Goal: Transaction & Acquisition: Purchase product/service

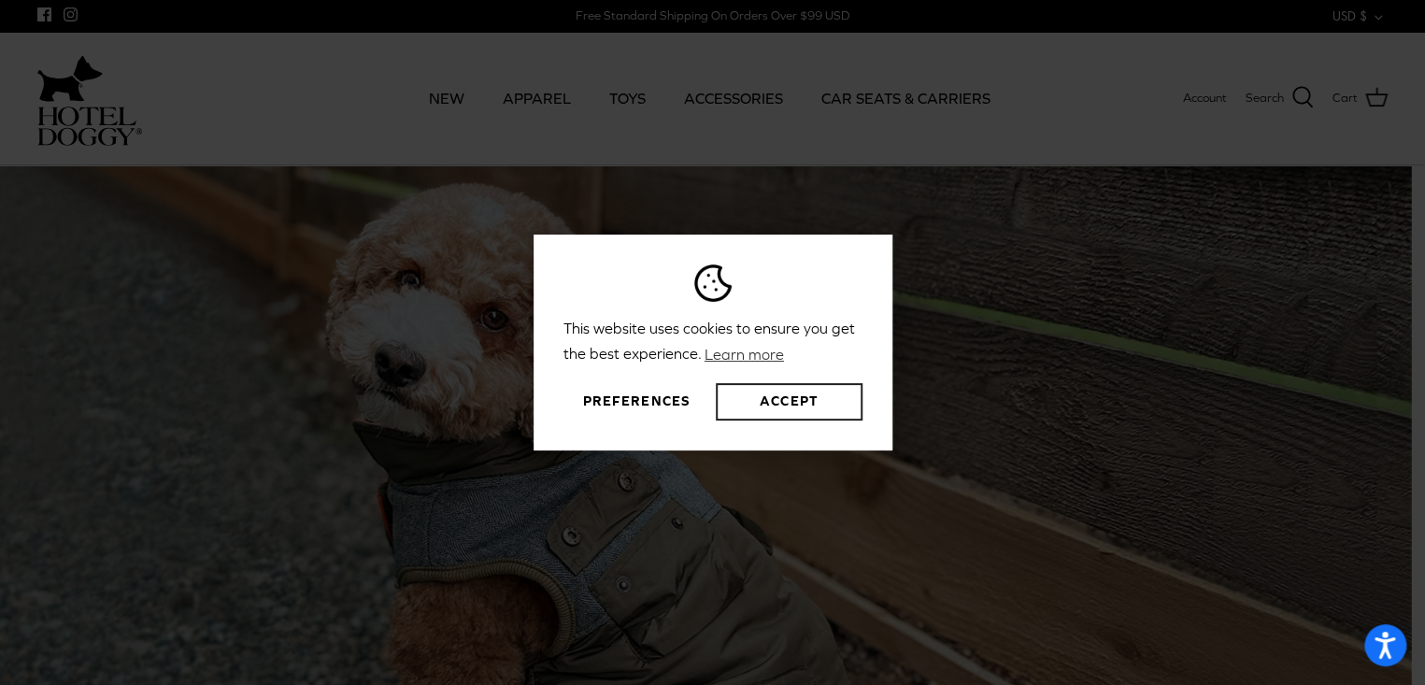
click at [810, 405] on button "Accept" at bounding box center [789, 401] width 146 height 37
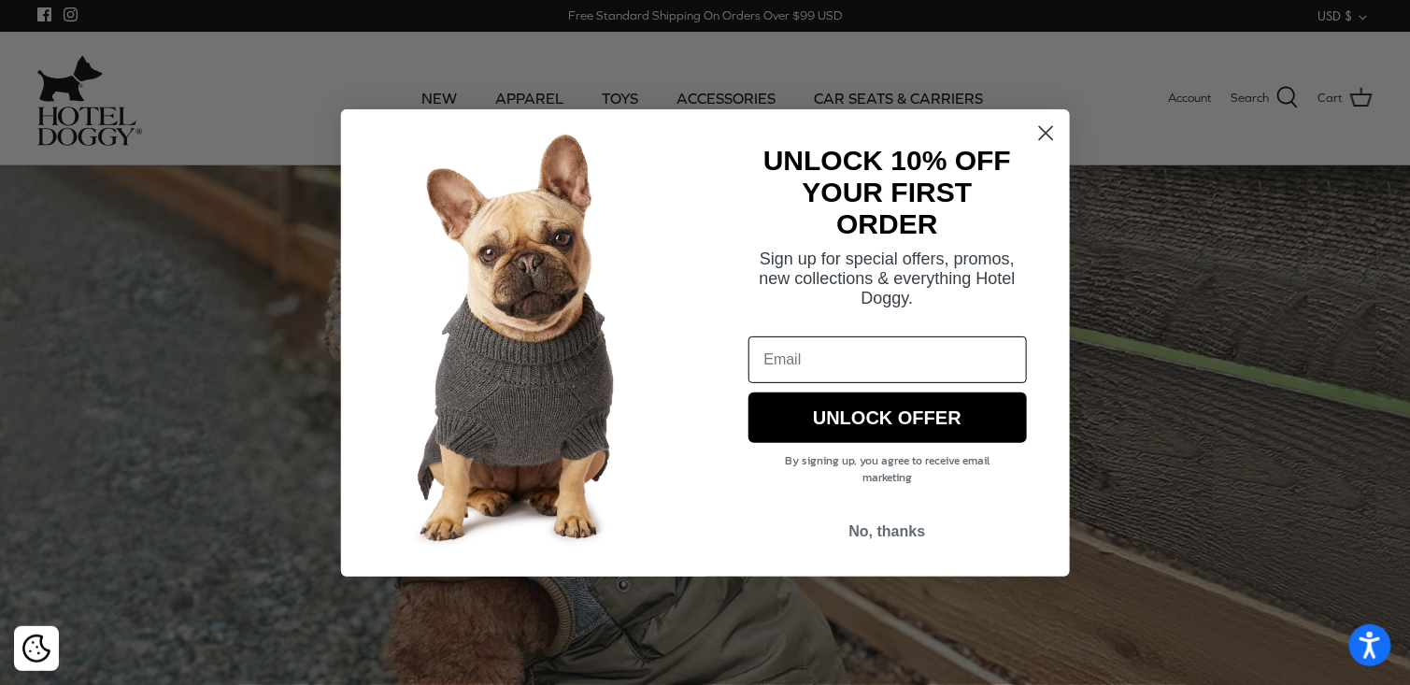
click at [805, 361] on input "Email" at bounding box center [888, 359] width 278 height 47
type input "BELLEART2000@AOL.COM"
click at [885, 421] on button "UNLOCK OFFER" at bounding box center [888, 418] width 278 height 50
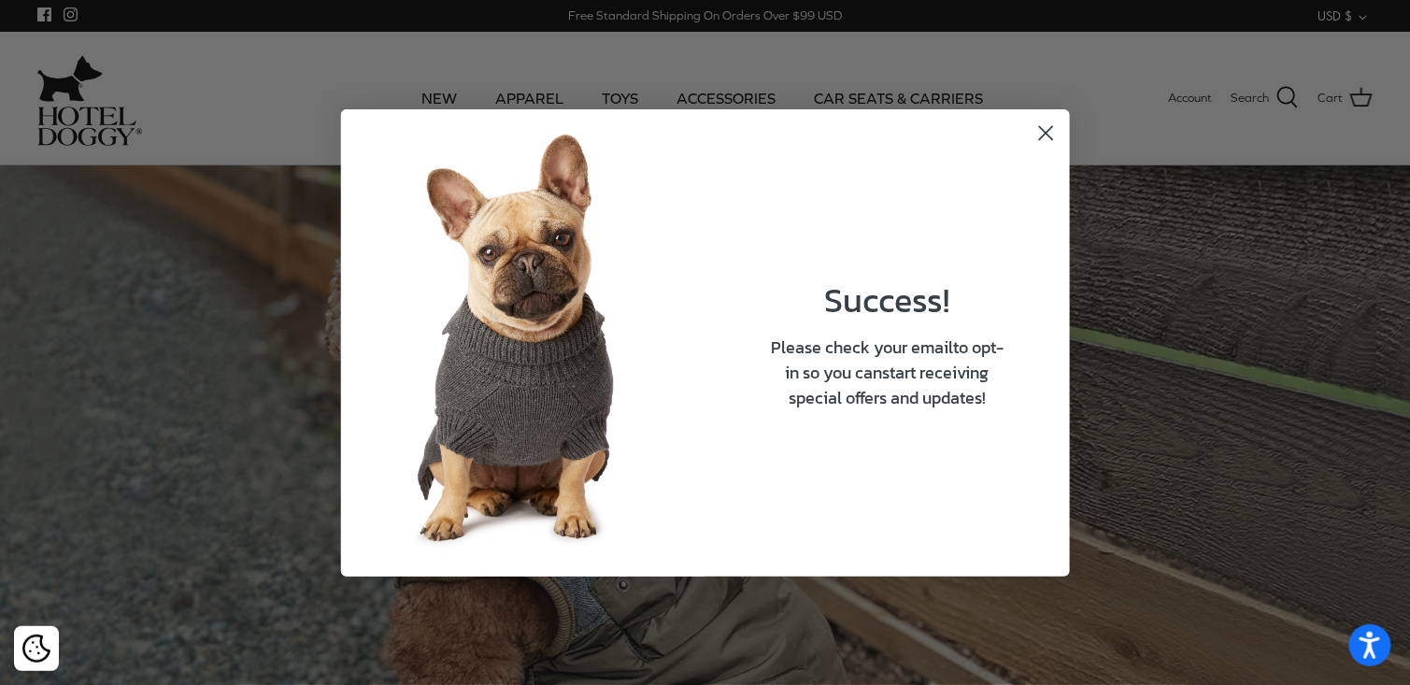
click at [1050, 139] on circle "Close dialog" at bounding box center [1045, 132] width 31 height 31
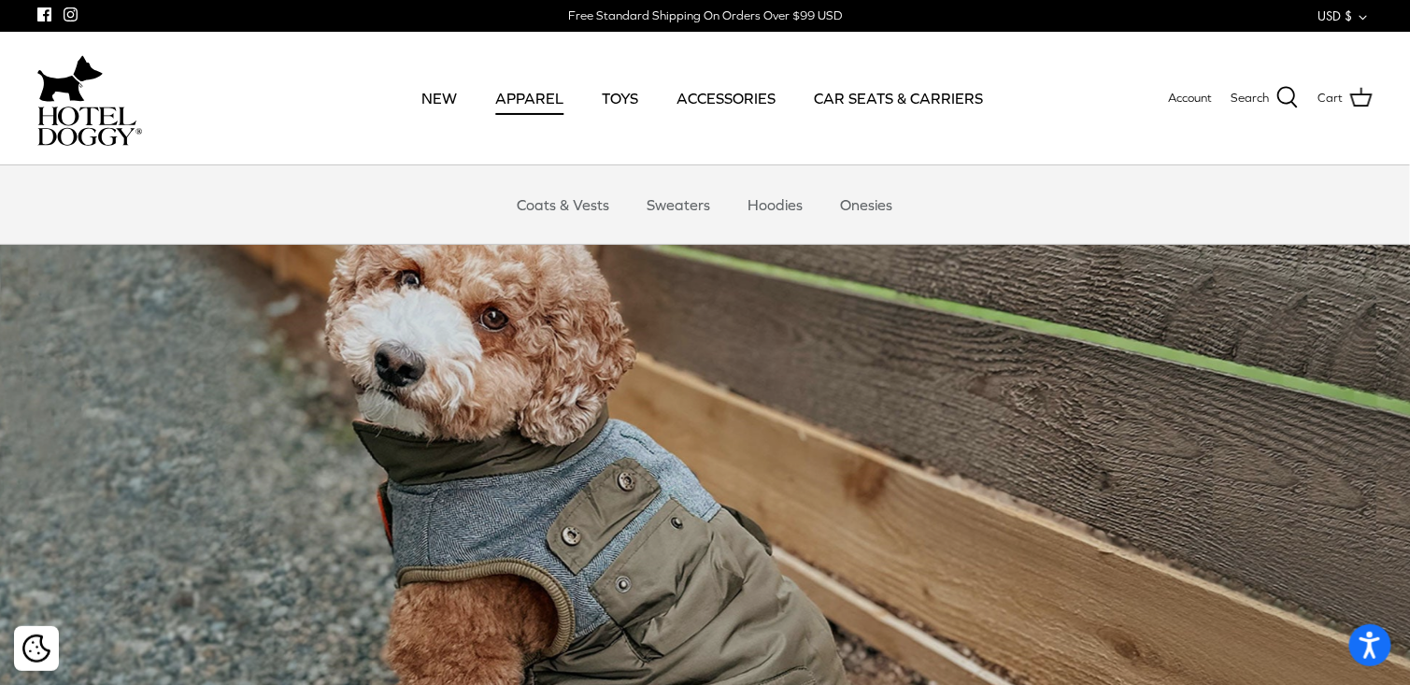
click at [522, 98] on link "APPAREL" at bounding box center [529, 98] width 102 height 64
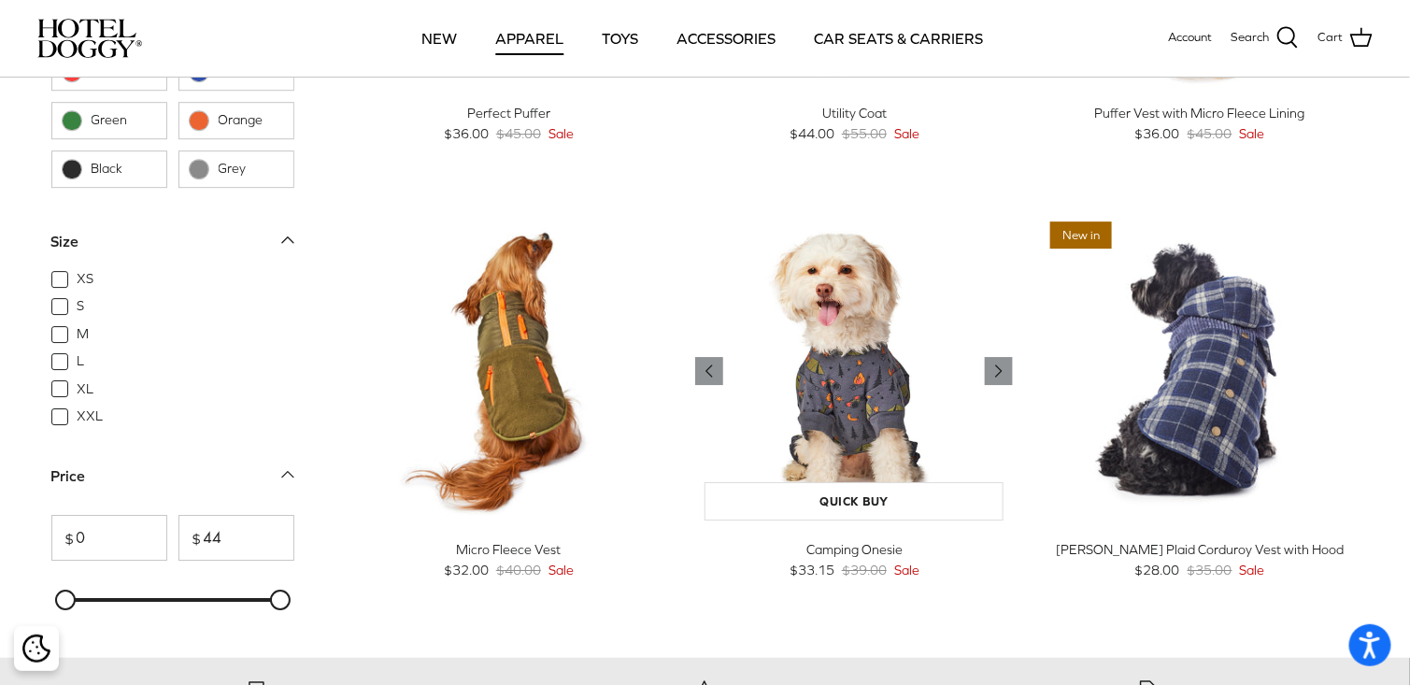
scroll to position [2056, 0]
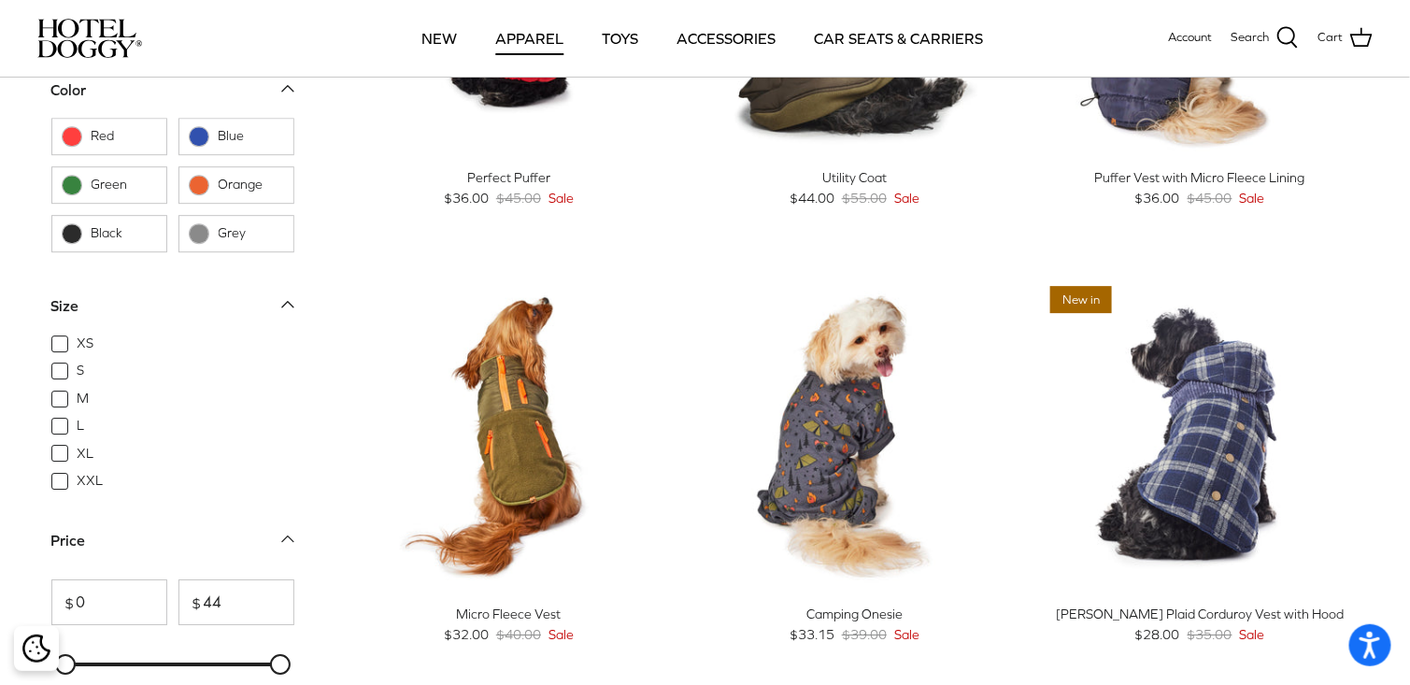
click at [207, 142] on span at bounding box center [199, 136] width 21 height 21
click at [189, 137] on input "Blue" at bounding box center [188, 137] width 2 height 2
checkbox input "true"
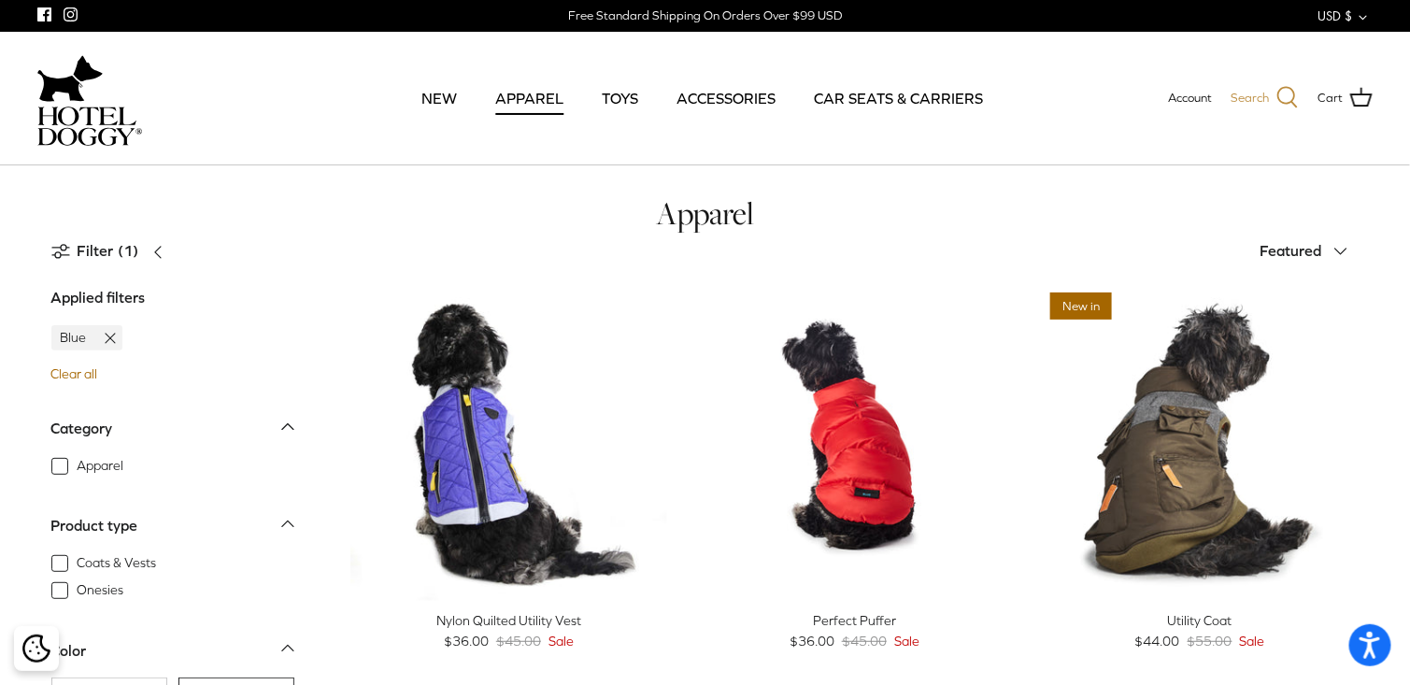
click at [1278, 94] on icon at bounding box center [1288, 97] width 22 height 22
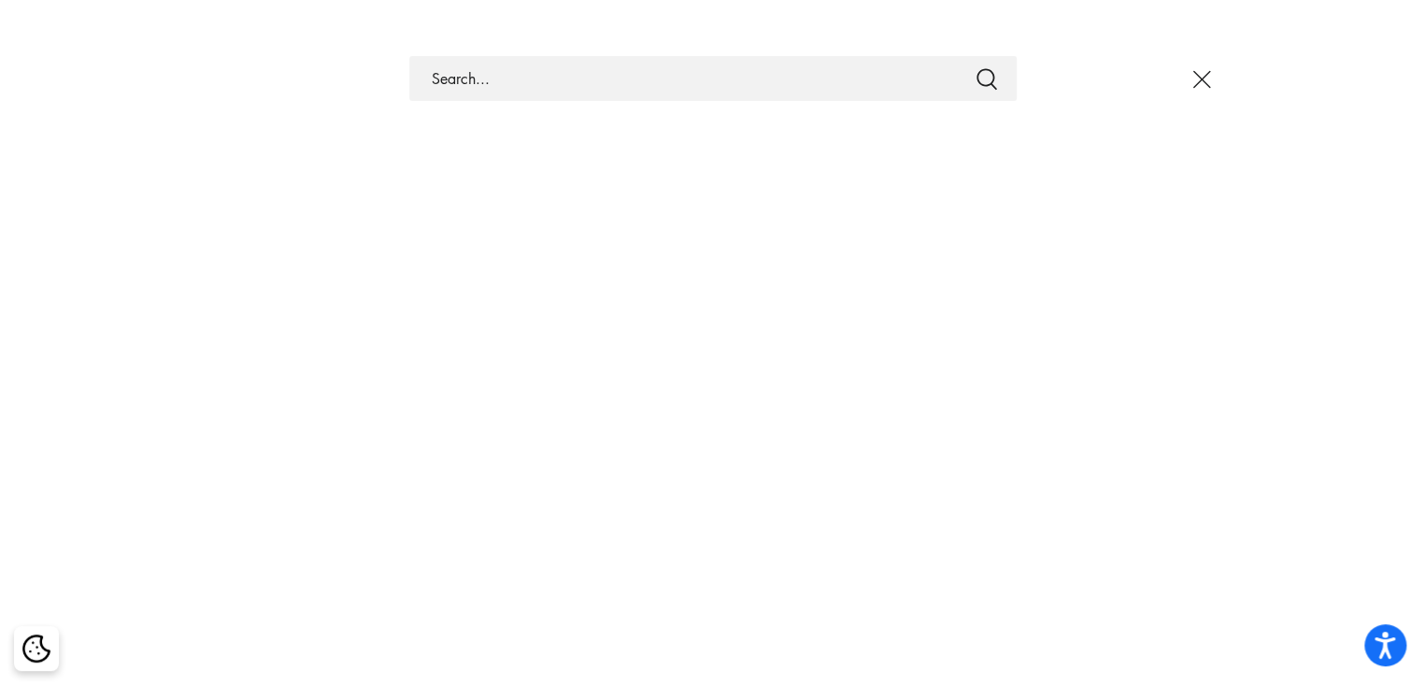
click at [476, 86] on input "Search Store" at bounding box center [712, 78] width 607 height 45
type input "tennis dress"
click at [976, 66] on button "Submit" at bounding box center [987, 78] width 22 height 24
